Goal: Task Accomplishment & Management: Complete application form

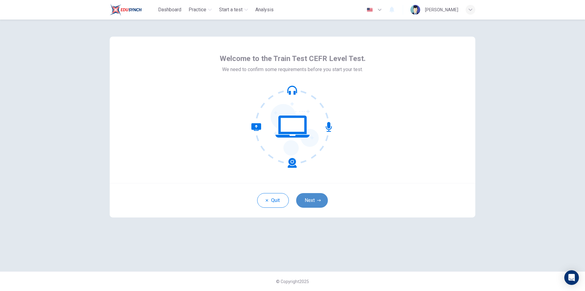
click at [316, 199] on button "Next" at bounding box center [312, 200] width 32 height 15
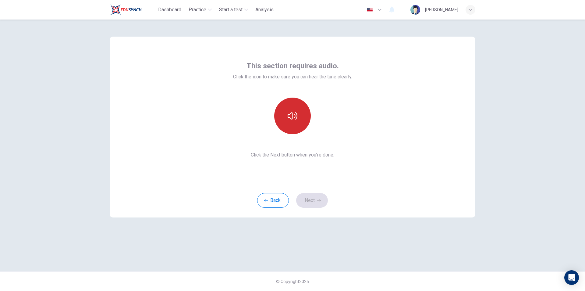
click at [297, 113] on button "button" at bounding box center [292, 116] width 37 height 37
click at [293, 122] on button "button" at bounding box center [292, 116] width 37 height 37
click at [297, 115] on button "button" at bounding box center [292, 116] width 37 height 37
click at [315, 199] on button "Next" at bounding box center [312, 200] width 32 height 15
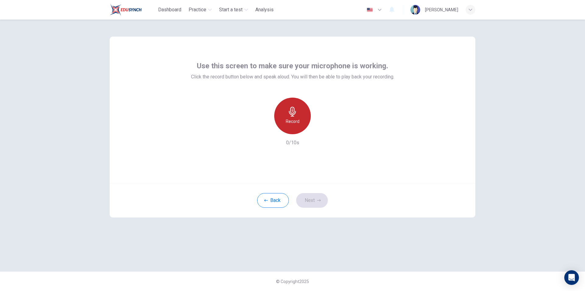
click at [293, 115] on icon "button" at bounding box center [293, 112] width 10 height 10
click at [318, 128] on icon "button" at bounding box center [321, 129] width 6 height 6
click at [264, 130] on icon "button" at bounding box center [265, 129] width 4 height 4
click at [290, 120] on h6 "Record" at bounding box center [293, 121] width 14 height 7
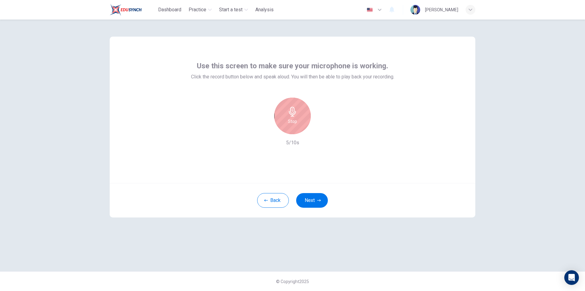
click at [289, 120] on h6 "Stop" at bounding box center [292, 121] width 9 height 7
click at [319, 130] on icon "button" at bounding box center [321, 129] width 6 height 6
click at [321, 130] on icon "button" at bounding box center [321, 129] width 3 height 4
click at [315, 200] on button "Next" at bounding box center [312, 200] width 32 height 15
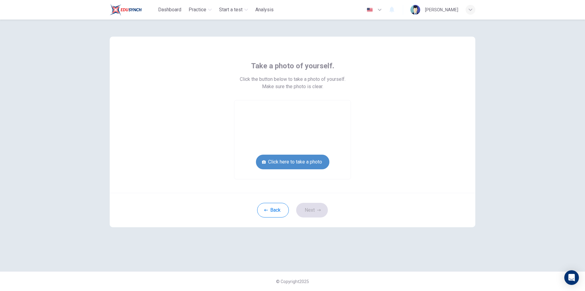
click at [301, 162] on button "Click here to take a photo" at bounding box center [292, 162] width 73 height 15
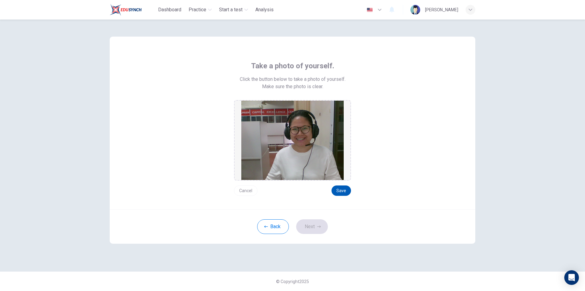
click at [343, 191] on button "Save" at bounding box center [342, 190] width 20 height 10
click at [307, 229] on button "Next" at bounding box center [312, 226] width 32 height 15
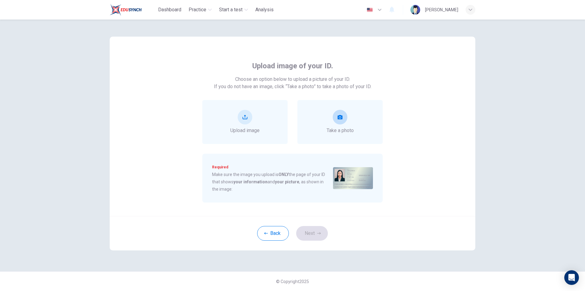
click at [343, 119] on button "take photo" at bounding box center [340, 117] width 15 height 15
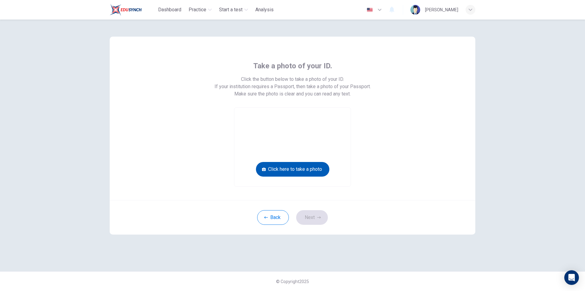
click at [302, 171] on button "Click here to take a photo" at bounding box center [292, 169] width 73 height 15
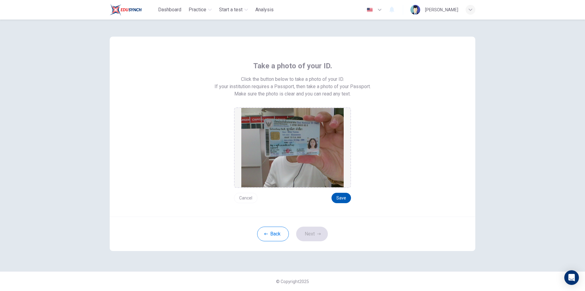
click at [343, 197] on button "Save" at bounding box center [342, 198] width 20 height 10
click at [318, 232] on button "Next" at bounding box center [312, 233] width 32 height 15
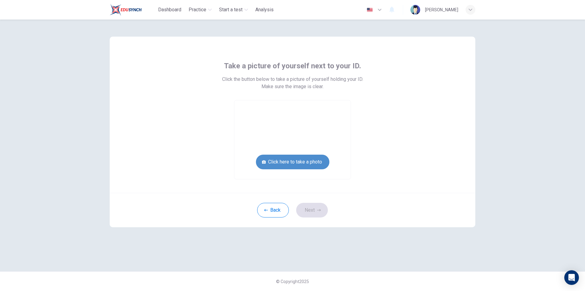
click at [310, 161] on button "Click here to take a photo" at bounding box center [292, 162] width 73 height 15
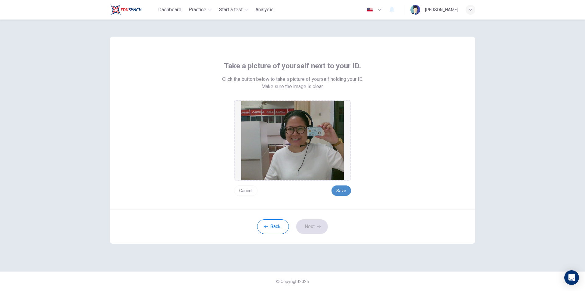
click at [340, 191] on button "Save" at bounding box center [342, 190] width 20 height 10
click at [344, 192] on button "Save" at bounding box center [342, 190] width 20 height 10
click at [316, 229] on button "Next" at bounding box center [312, 226] width 32 height 15
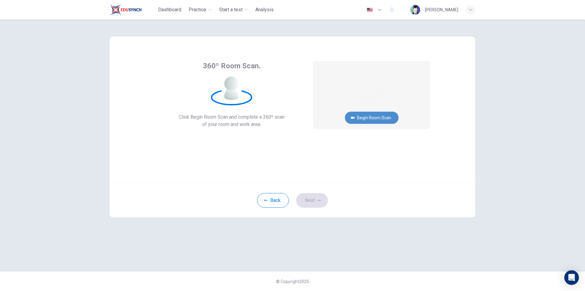
click at [364, 119] on button "Begin Room Scan" at bounding box center [372, 118] width 54 height 12
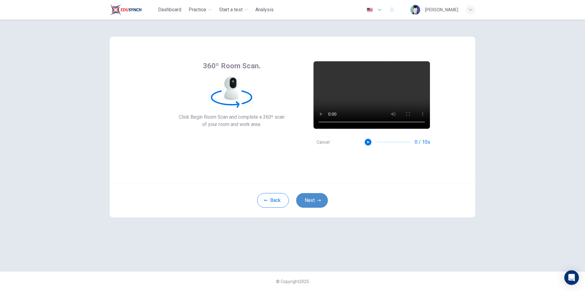
click at [318, 196] on button "Next" at bounding box center [312, 200] width 32 height 15
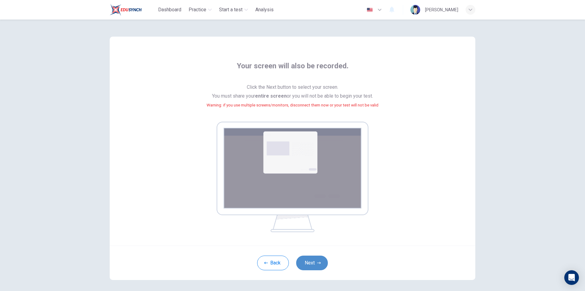
click at [314, 265] on button "Next" at bounding box center [312, 262] width 32 height 15
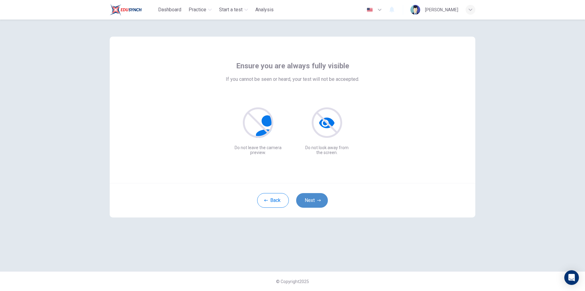
click at [318, 204] on button "Next" at bounding box center [312, 200] width 32 height 15
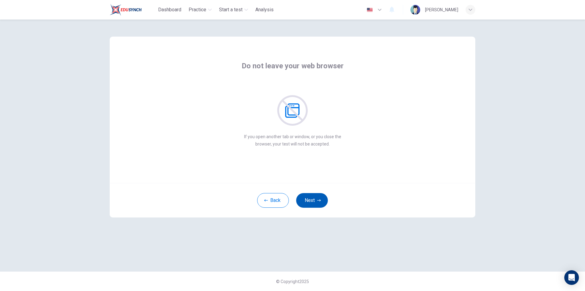
click at [318, 203] on button "Next" at bounding box center [312, 200] width 32 height 15
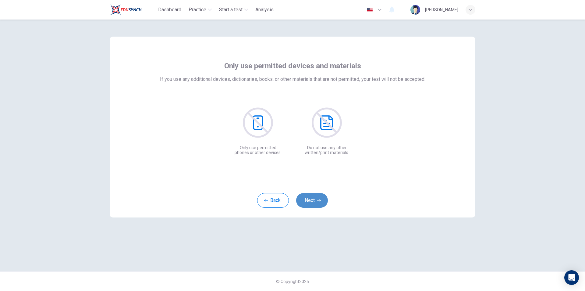
click at [318, 203] on button "Next" at bounding box center [312, 200] width 32 height 15
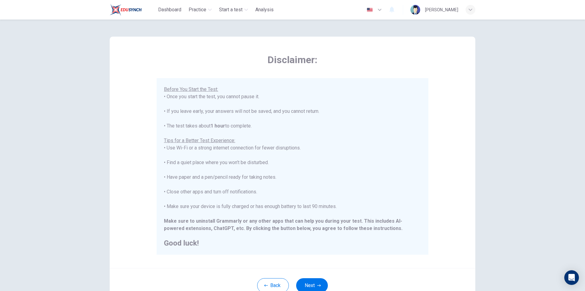
scroll to position [30, 0]
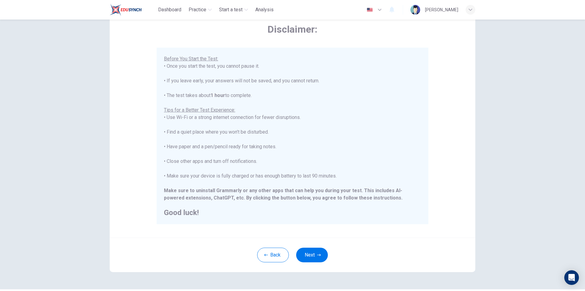
drag, startPoint x: 437, startPoint y: 224, endPoint x: 437, endPoint y: 204, distance: 20.1
click at [437, 204] on div "Disclaimer: ****IMPORTANT: You cannot change the language during the test.**** …" at bounding box center [293, 121] width 366 height 231
